Goal: Information Seeking & Learning: Learn about a topic

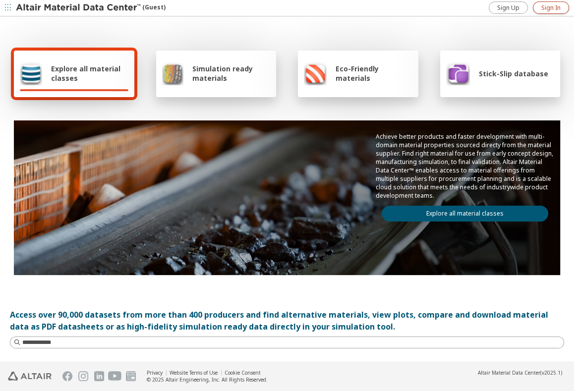
click at [547, 9] on span "Sign In" at bounding box center [550, 8] width 19 height 8
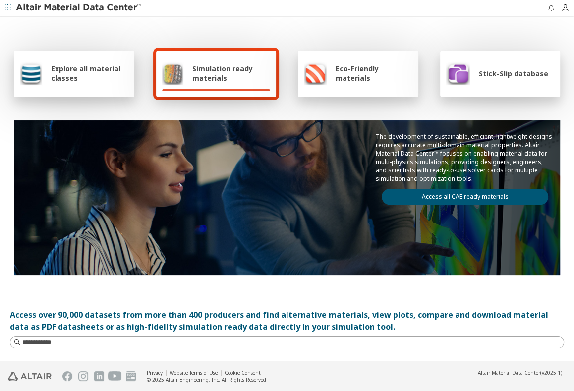
click at [448, 197] on link "Access all CAE ready materials" at bounding box center [465, 197] width 166 height 16
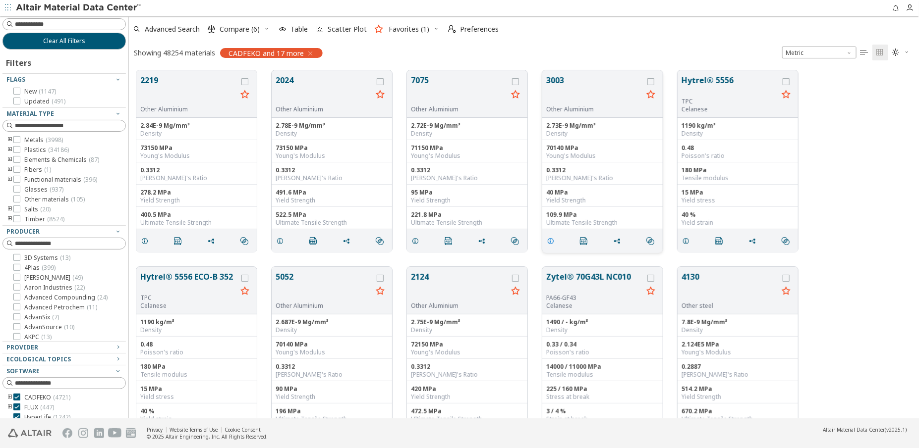
scroll to position [349, 783]
click at [51, 24] on input at bounding box center [70, 24] width 111 height 10
paste input "**********"
type input "**********"
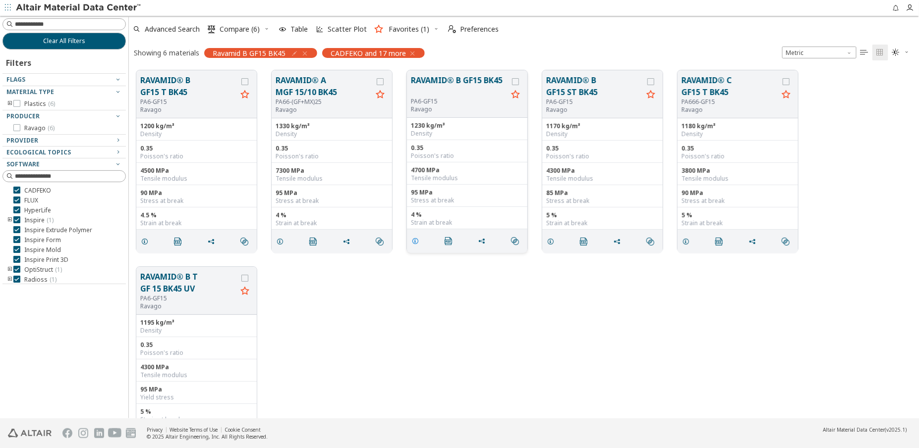
click at [416, 243] on icon "grid" at bounding box center [415, 241] width 8 height 8
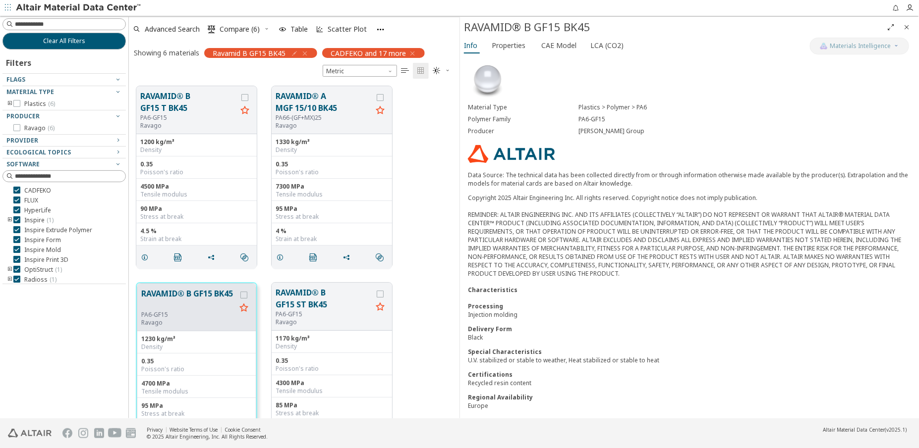
scroll to position [5, 0]
click at [514, 46] on span "Properties" at bounding box center [509, 46] width 34 height 16
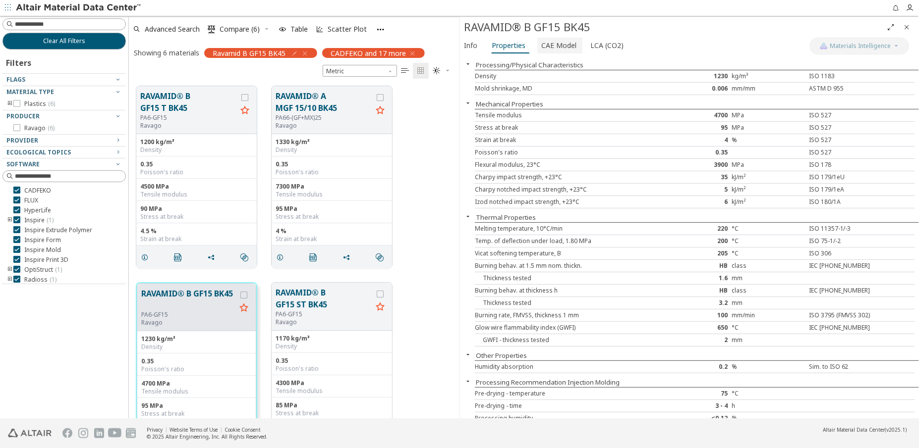
click at [555, 47] on span "CAE Model" at bounding box center [558, 46] width 35 height 16
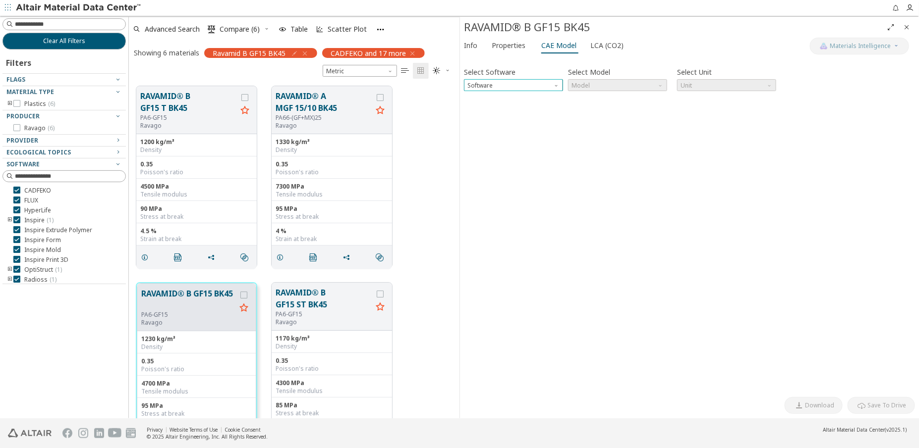
click at [555, 86] on span "Software" at bounding box center [557, 83] width 8 height 8
click at [536, 167] on span "Ls-Dyna" at bounding box center [512, 169] width 91 height 7
click at [573, 87] on span "Model" at bounding box center [661, 83] width 8 height 8
click at [573, 86] on span "Unit" at bounding box center [770, 83] width 8 height 8
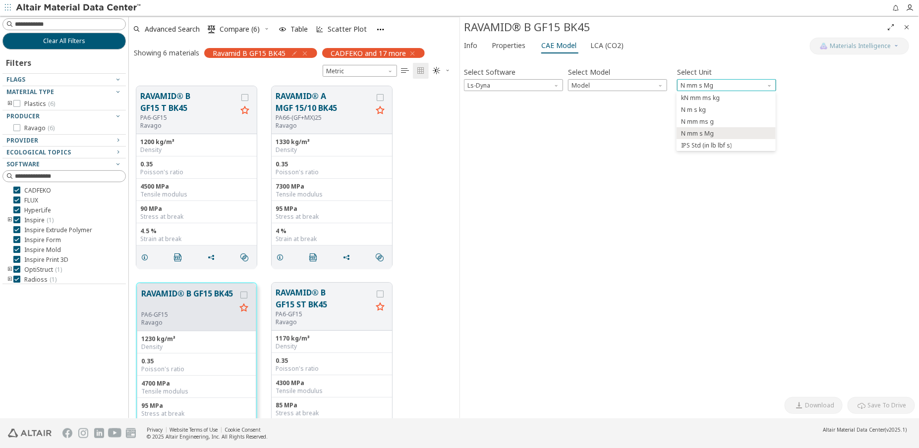
click at [573, 86] on span "Unit" at bounding box center [770, 83] width 8 height 8
click at [472, 45] on span "Info" at bounding box center [470, 46] width 13 height 16
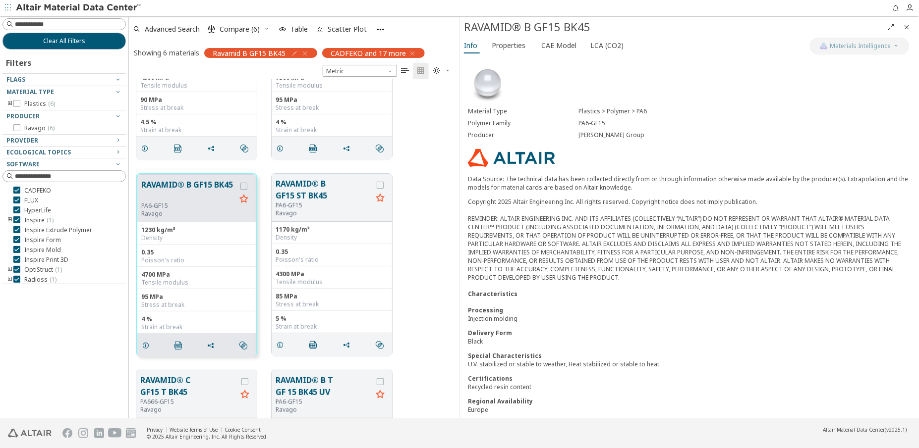
scroll to position [135, 0]
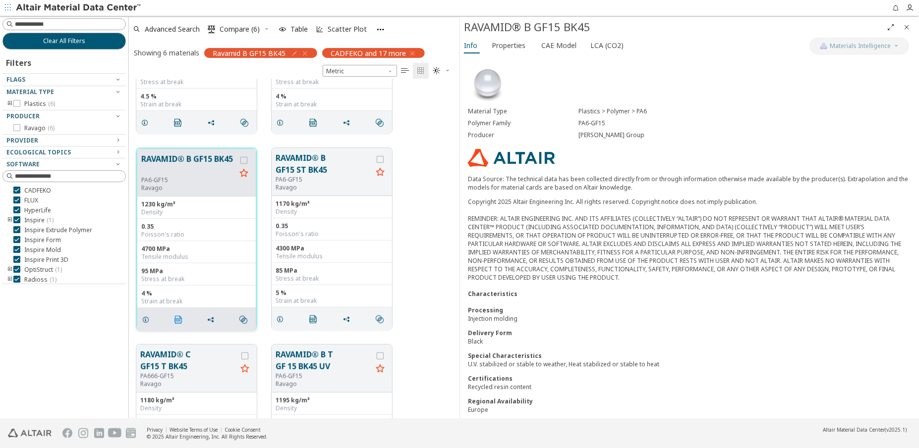
click at [177, 322] on span "" at bounding box center [180, 320] width 16 height 19
